Goal: Information Seeking & Learning: Learn about a topic

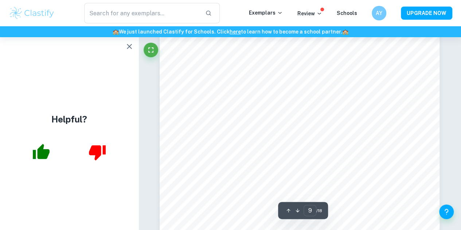
scroll to position [3388, 0]
click at [127, 49] on icon "button" at bounding box center [129, 46] width 9 height 9
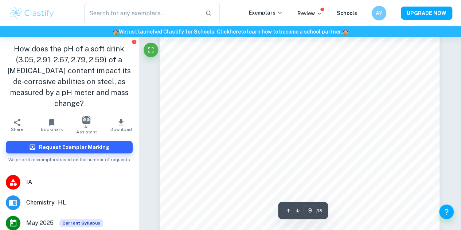
scroll to position [3441, 0]
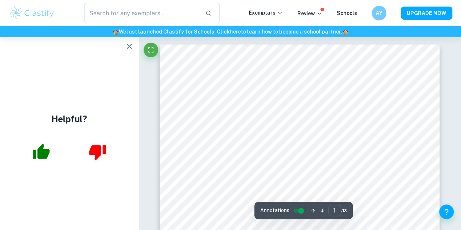
click at [133, 44] on icon "button" at bounding box center [129, 46] width 9 height 9
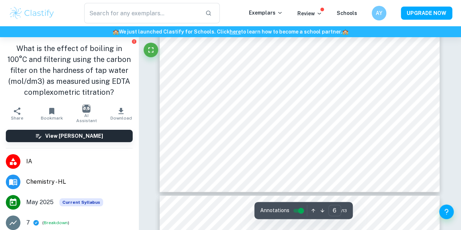
scroll to position [2334, 0]
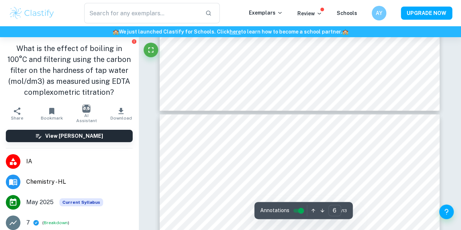
type input "7"
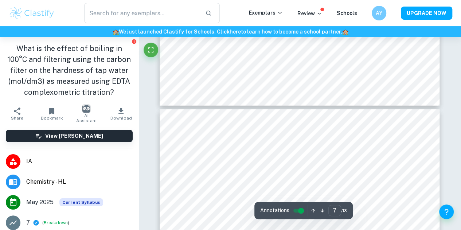
scroll to position [2426, 0]
